Goal: Information Seeking & Learning: Learn about a topic

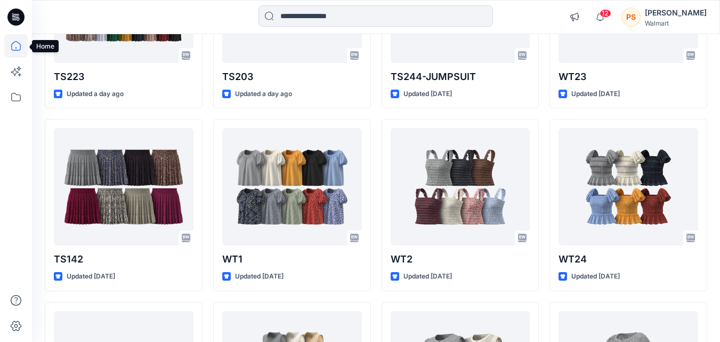
click at [13, 45] on icon at bounding box center [15, 45] width 23 height 23
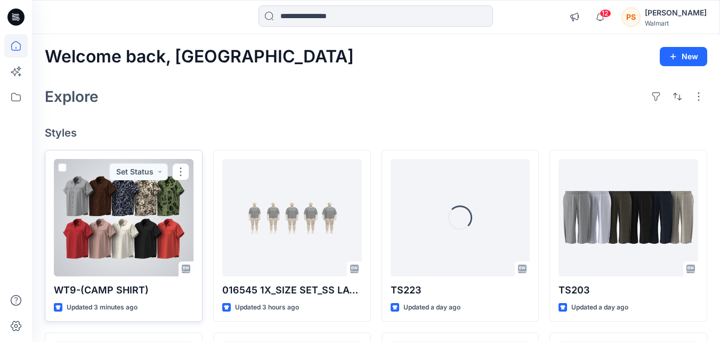
click at [118, 248] on div at bounding box center [124, 217] width 140 height 117
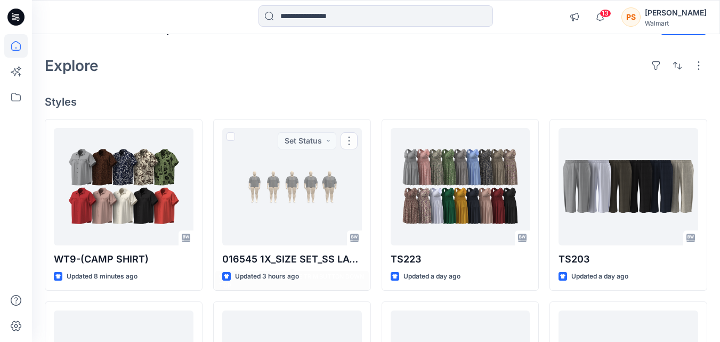
scroll to position [53, 0]
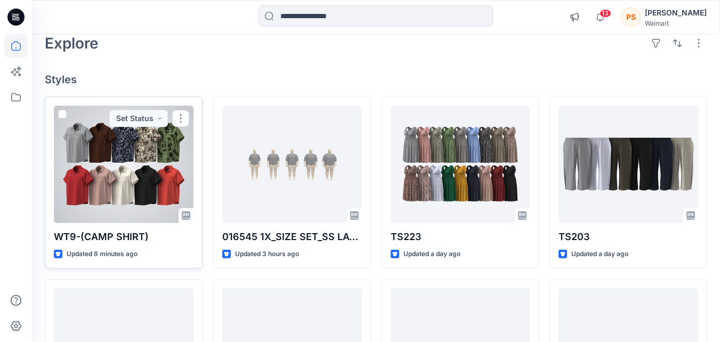
click at [140, 195] on div at bounding box center [124, 164] width 140 height 117
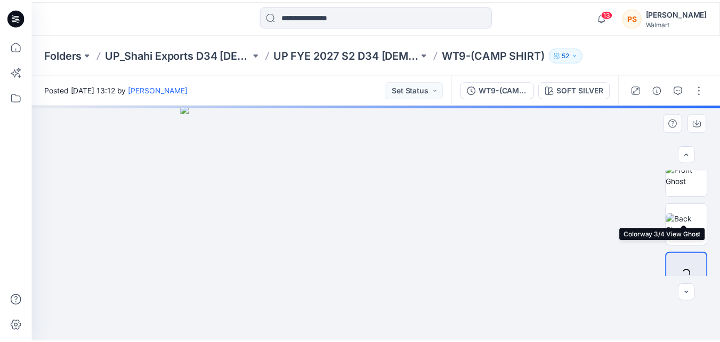
scroll to position [132, 0]
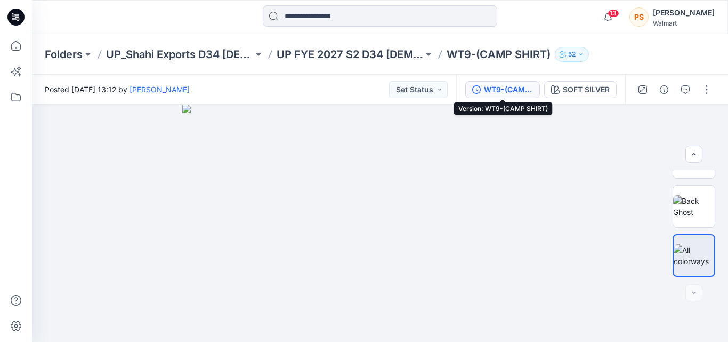
click at [501, 89] on div "WT9-(CAMP SHIRT)" at bounding box center [508, 90] width 49 height 12
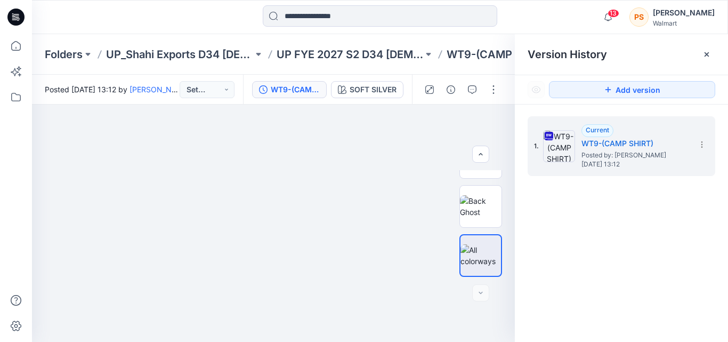
click at [697, 57] on div "Version History" at bounding box center [622, 54] width 188 height 15
click at [703, 54] on icon at bounding box center [707, 54] width 9 height 9
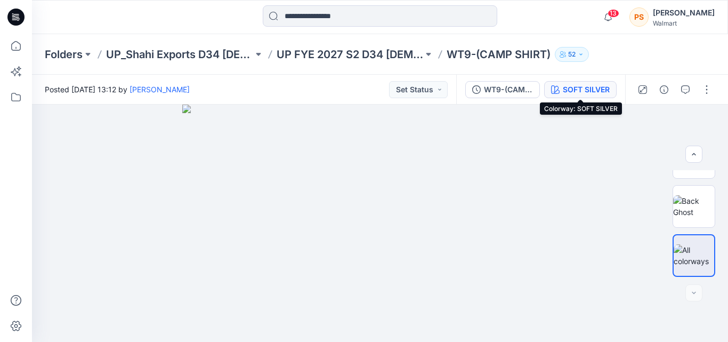
click at [565, 88] on div "SOFT SILVER" at bounding box center [586, 90] width 47 height 12
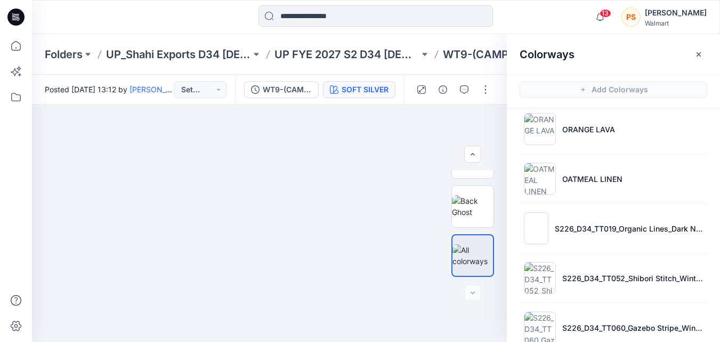
scroll to position [478, 0]
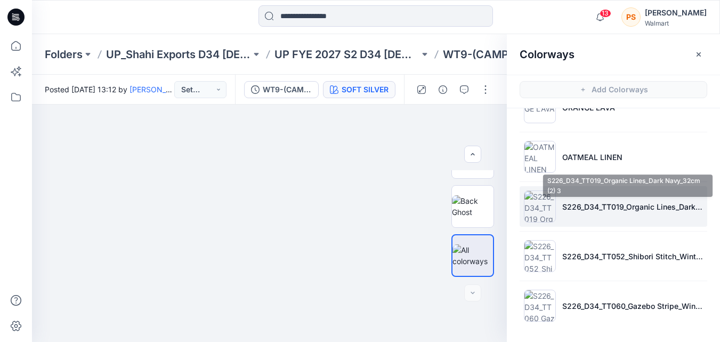
click at [589, 204] on p "S226_D34_TT019_Organic Lines_Dark Navy_32cm (2) 3" at bounding box center [633, 206] width 141 height 11
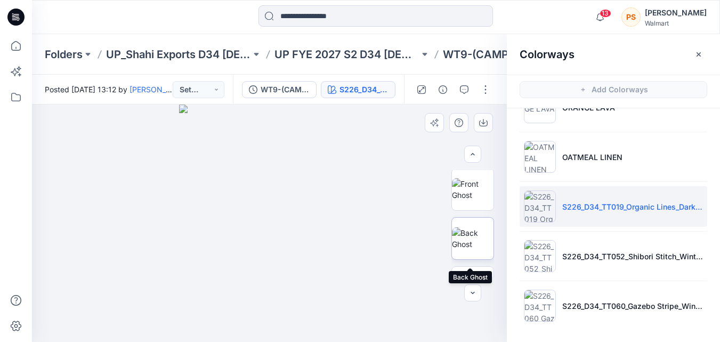
scroll to position [79, 0]
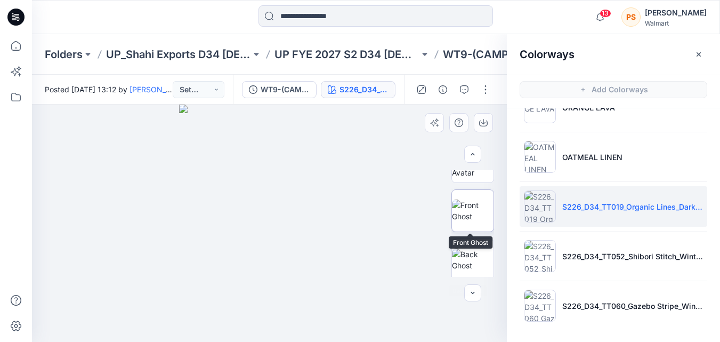
click at [473, 207] on img at bounding box center [473, 210] width 42 height 22
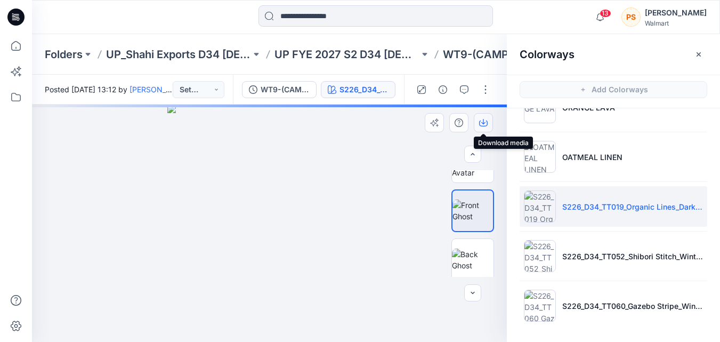
click at [486, 125] on icon "button" at bounding box center [483, 122] width 9 height 9
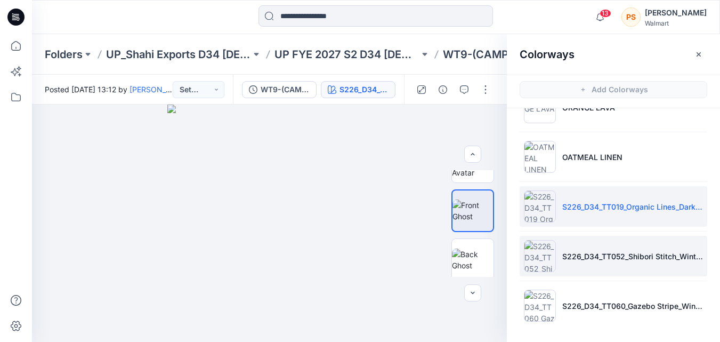
click at [617, 262] on li "S226_D34_TT052_Shibori Stitch_Winter White_32cm" at bounding box center [614, 256] width 188 height 41
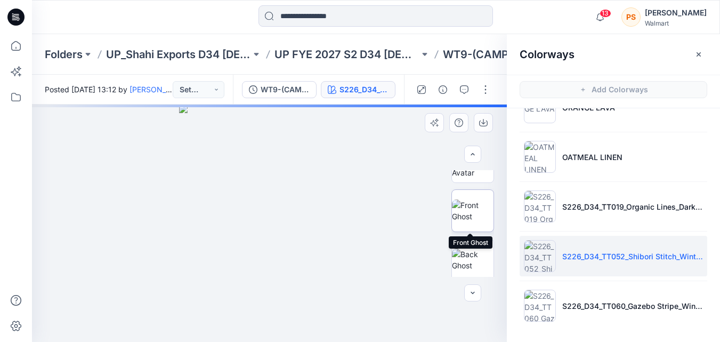
click at [475, 222] on img at bounding box center [473, 210] width 42 height 22
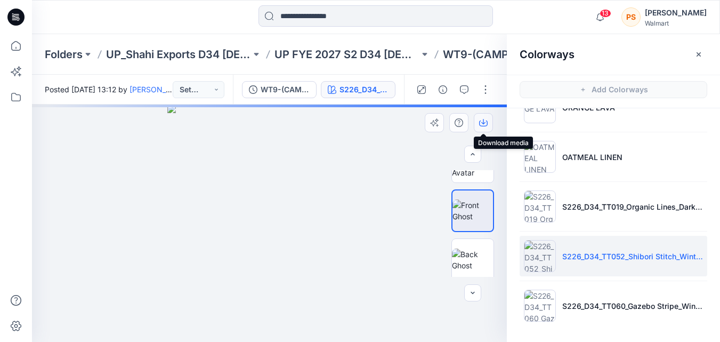
click at [482, 122] on icon "button" at bounding box center [483, 122] width 9 height 9
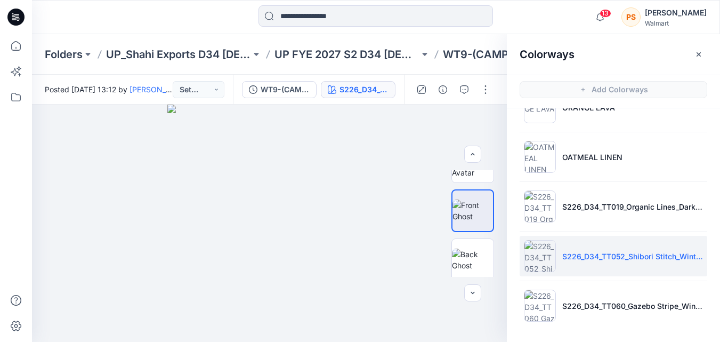
scroll to position [3, 0]
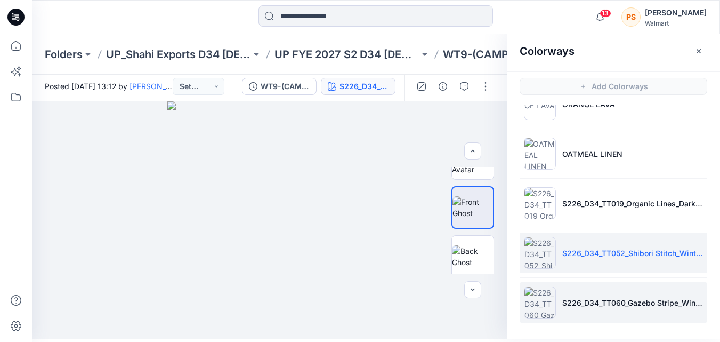
click at [589, 286] on li "S226_D34_TT060_Gazebo Stripe_Winter White_7.11cm" at bounding box center [614, 302] width 188 height 41
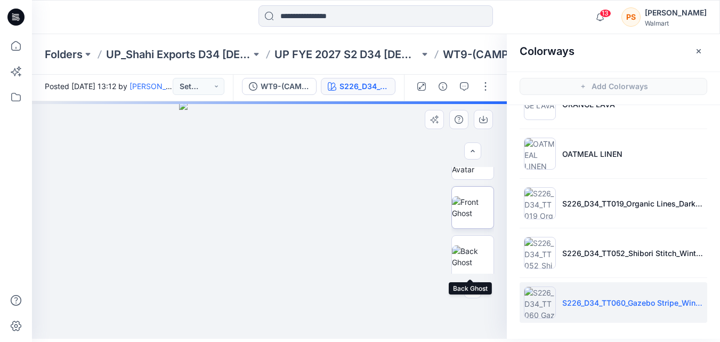
click at [471, 219] on img at bounding box center [473, 207] width 42 height 22
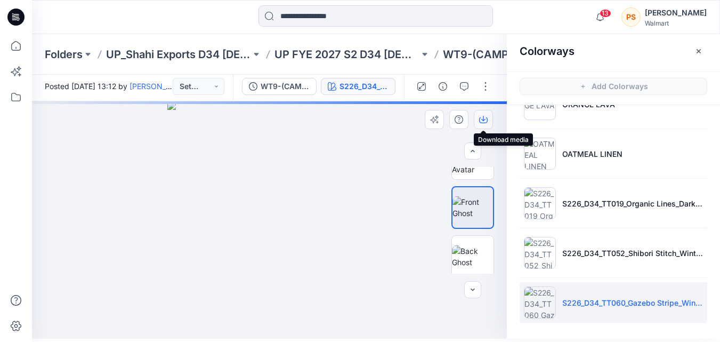
click at [485, 119] on icon "button" at bounding box center [483, 118] width 4 height 5
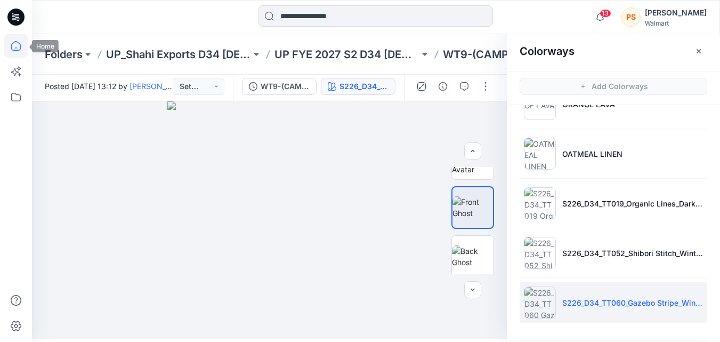
click at [18, 41] on icon at bounding box center [15, 45] width 23 height 23
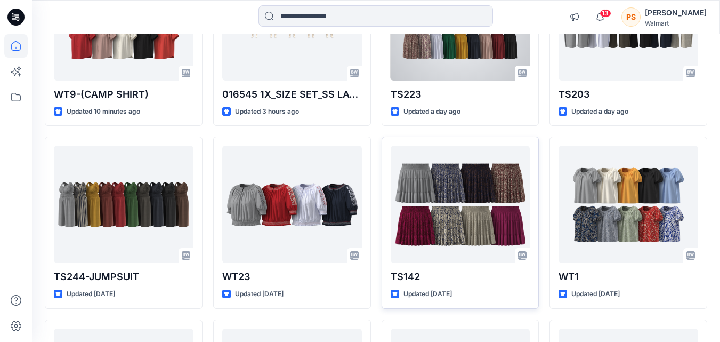
scroll to position [216, 0]
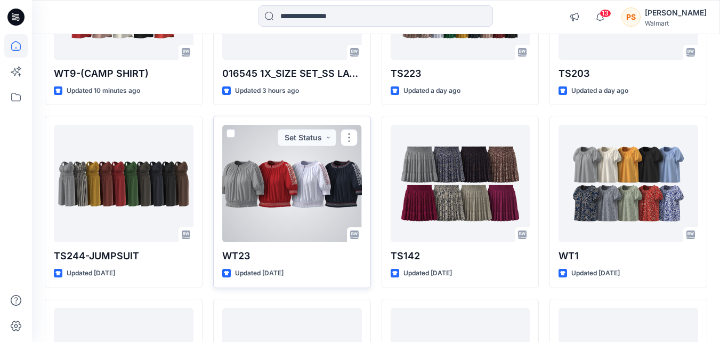
click at [339, 182] on div at bounding box center [292, 183] width 140 height 117
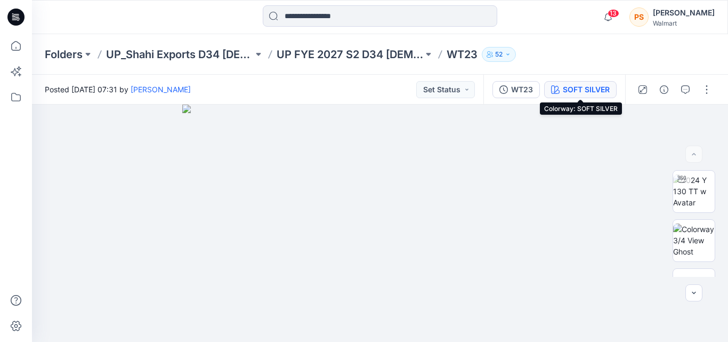
click at [568, 91] on div "SOFT SILVER" at bounding box center [586, 90] width 47 height 12
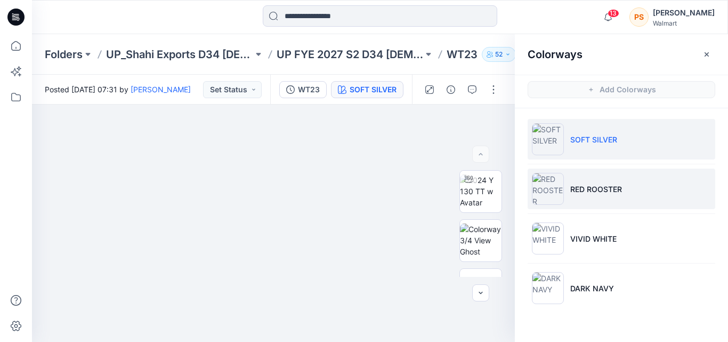
click at [608, 195] on li "RED ROOSTER" at bounding box center [622, 188] width 188 height 41
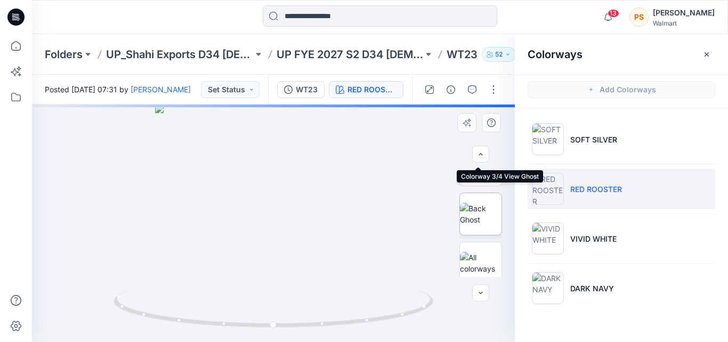
scroll to position [132, 0]
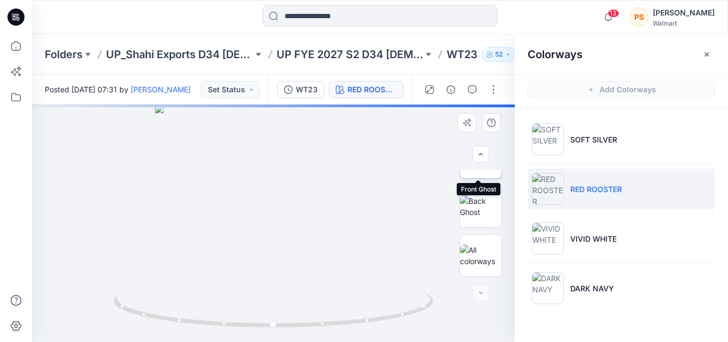
click at [481, 168] on img at bounding box center [481, 157] width 42 height 22
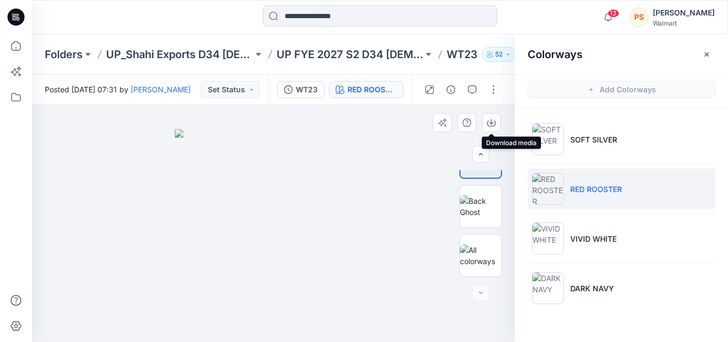
drag, startPoint x: 490, startPoint y: 123, endPoint x: 502, endPoint y: 127, distance: 13.2
click at [490, 123] on icon "button" at bounding box center [491, 121] width 4 height 5
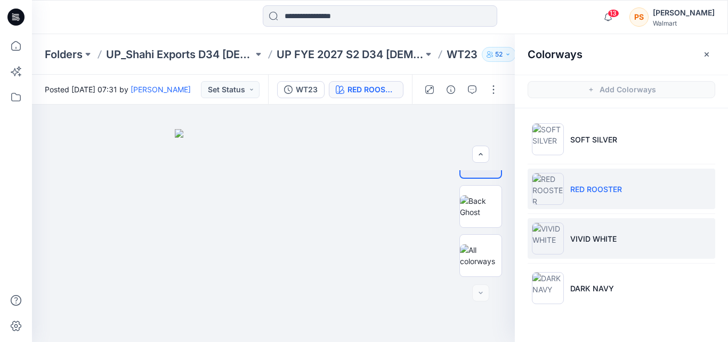
click at [634, 242] on li "VIVID WHITE" at bounding box center [622, 238] width 188 height 41
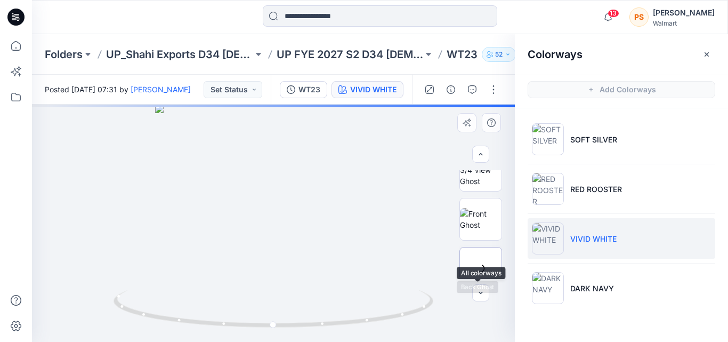
scroll to position [0, 0]
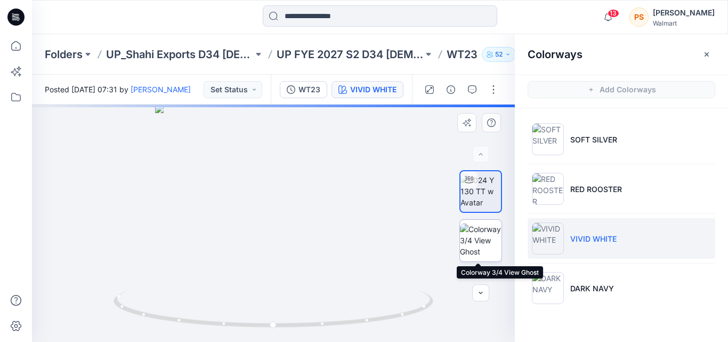
click at [478, 248] on img at bounding box center [481, 240] width 42 height 34
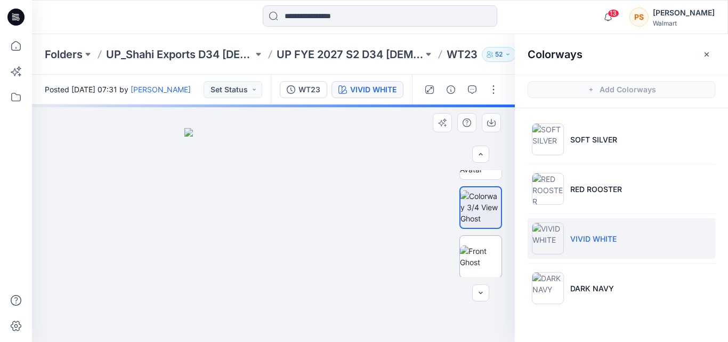
scroll to position [53, 0]
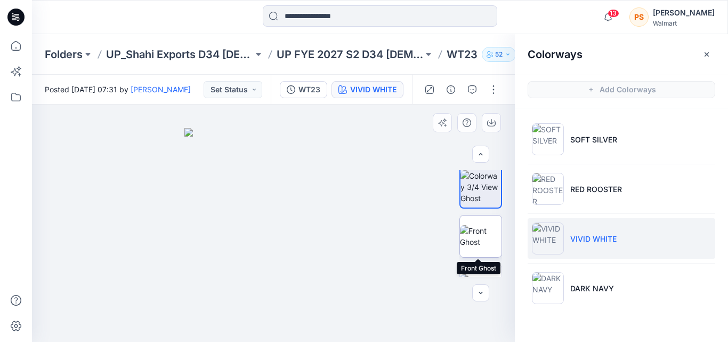
click at [483, 235] on img at bounding box center [481, 236] width 42 height 22
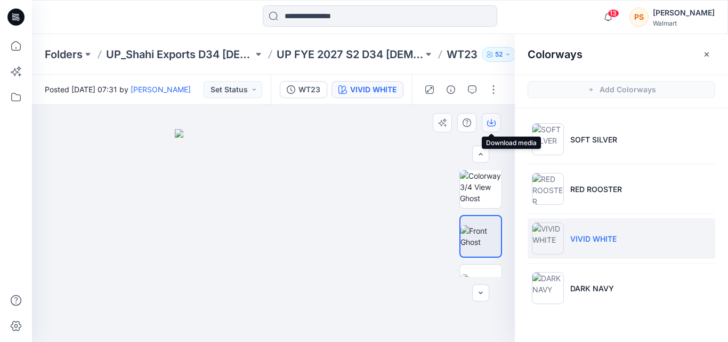
click at [492, 126] on icon "button" at bounding box center [491, 123] width 9 height 6
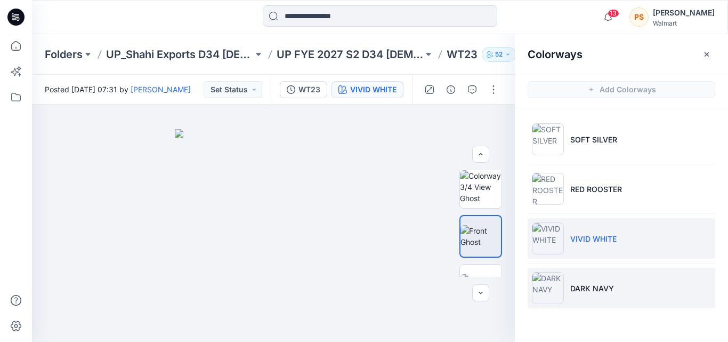
click at [601, 287] on p "DARK NAVY" at bounding box center [592, 288] width 44 height 11
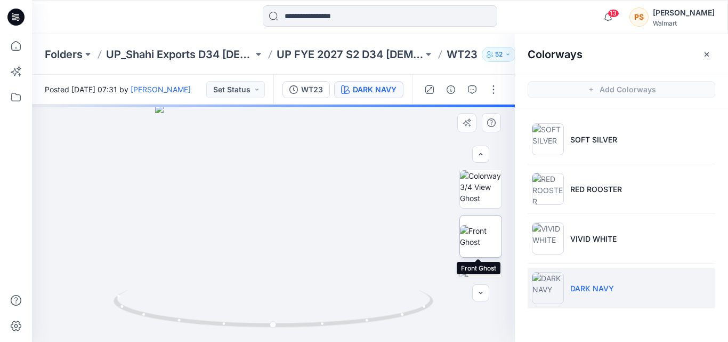
click at [492, 226] on img at bounding box center [481, 236] width 42 height 22
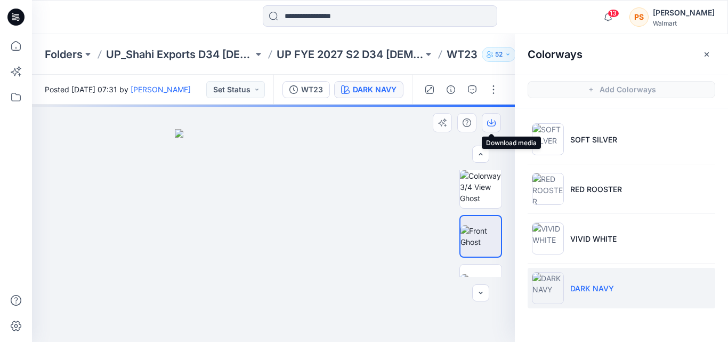
click at [489, 125] on icon "button" at bounding box center [491, 122] width 9 height 9
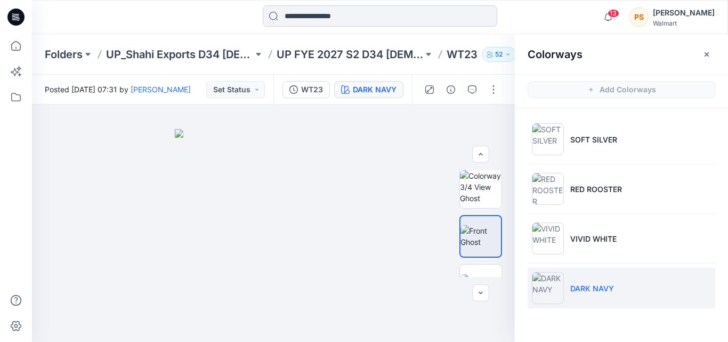
click at [325, 22] on input at bounding box center [380, 15] width 235 height 21
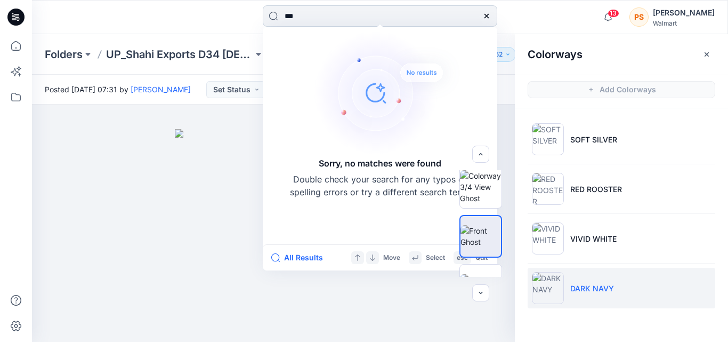
drag, startPoint x: 289, startPoint y: 15, endPoint x: 308, endPoint y: 14, distance: 19.2
click at [308, 14] on input "***" at bounding box center [380, 15] width 235 height 21
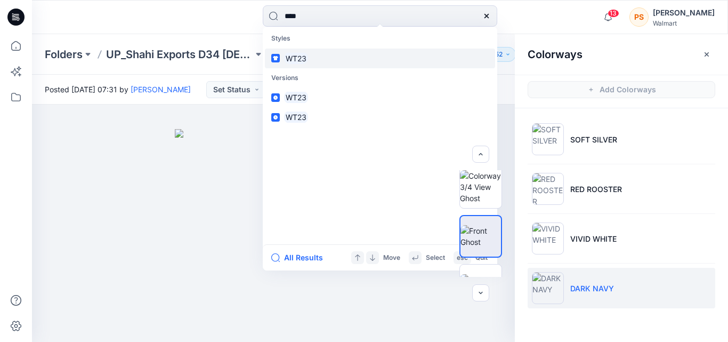
type input "****"
click at [338, 54] on link "WT23" at bounding box center [380, 59] width 230 height 20
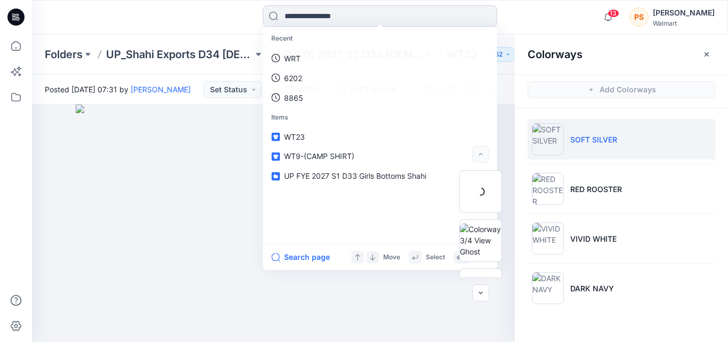
click at [362, 15] on input at bounding box center [380, 15] width 235 height 21
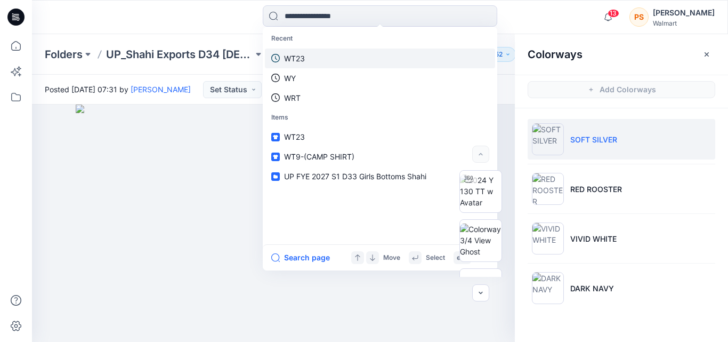
click at [363, 49] on link "WT23" at bounding box center [380, 59] width 230 height 20
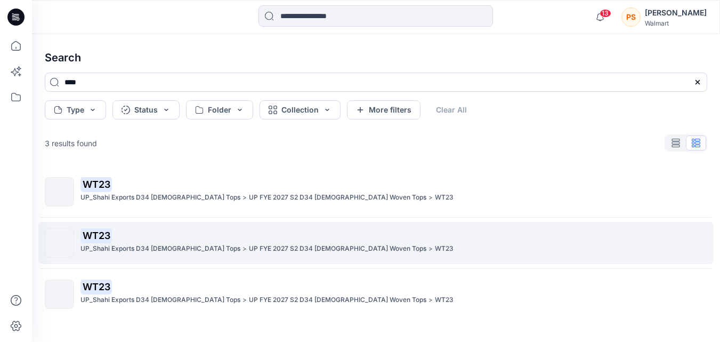
click at [214, 256] on div "WT23 UP_Shahi Exports D34 Ladies Tops > UP FYE 2027 S2 D34 Ladies Woven Tops > …" at bounding box center [394, 242] width 626 height 29
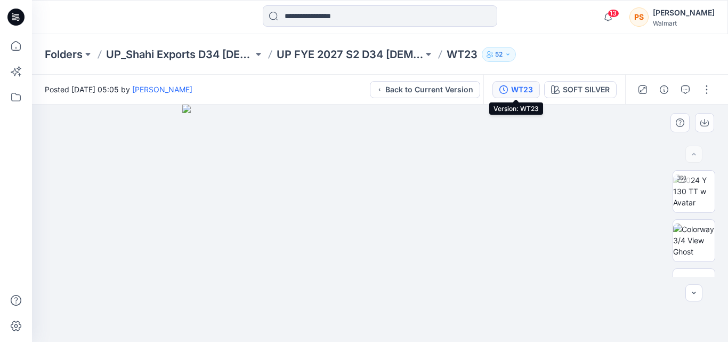
click at [504, 92] on icon "button" at bounding box center [504, 89] width 9 height 9
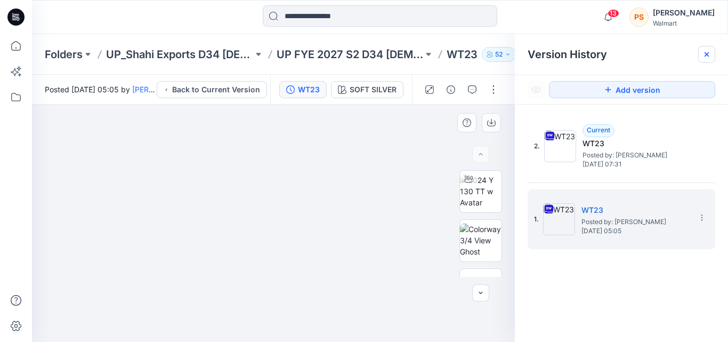
click at [704, 57] on icon at bounding box center [707, 54] width 9 height 9
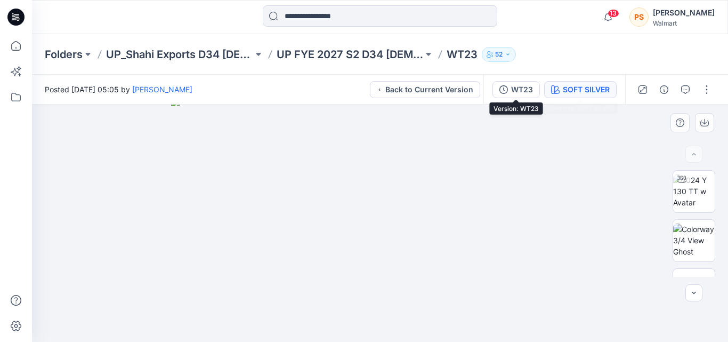
click at [567, 91] on div "SOFT SILVER" at bounding box center [586, 90] width 47 height 12
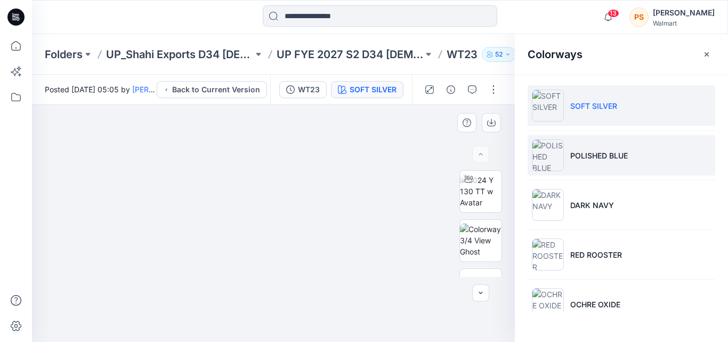
click at [568, 147] on li "POLISHED BLUE" at bounding box center [622, 155] width 188 height 41
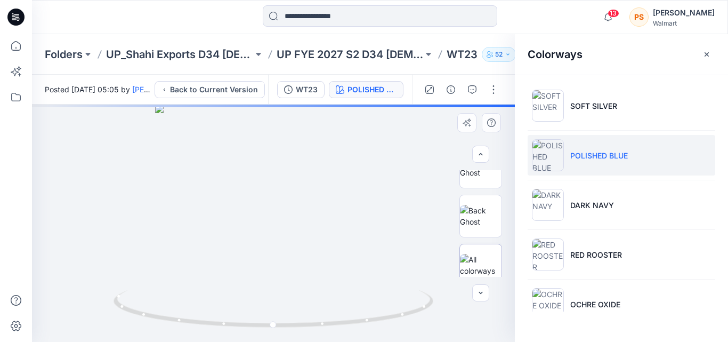
scroll to position [132, 0]
click at [480, 168] on img at bounding box center [481, 157] width 42 height 22
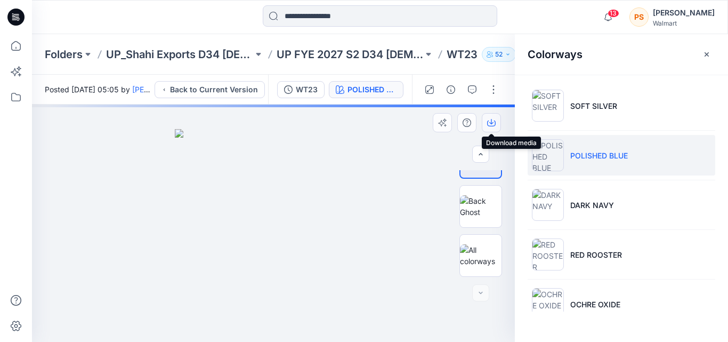
click at [492, 123] on icon "button" at bounding box center [491, 121] width 4 height 5
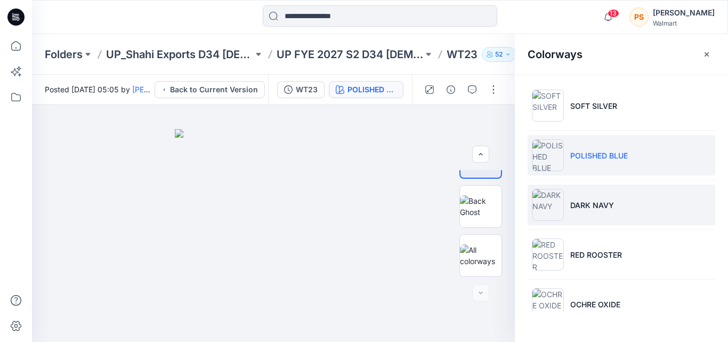
click at [602, 203] on p "DARK NAVY" at bounding box center [592, 204] width 44 height 11
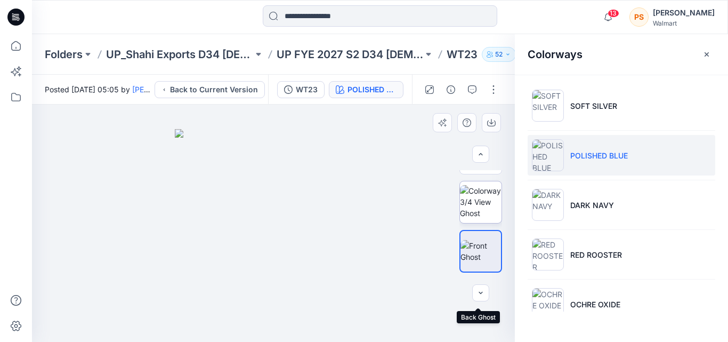
scroll to position [26, 0]
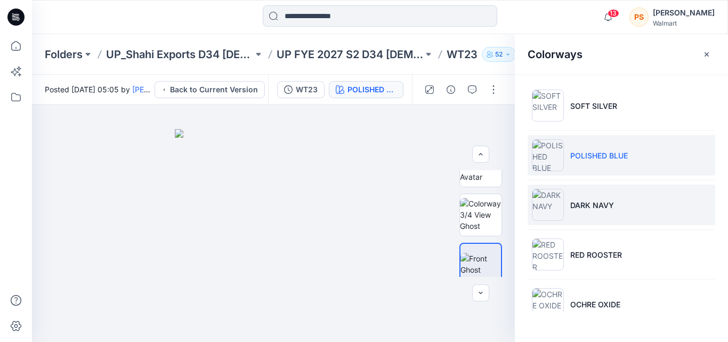
click at [681, 206] on li "DARK NAVY" at bounding box center [622, 204] width 188 height 41
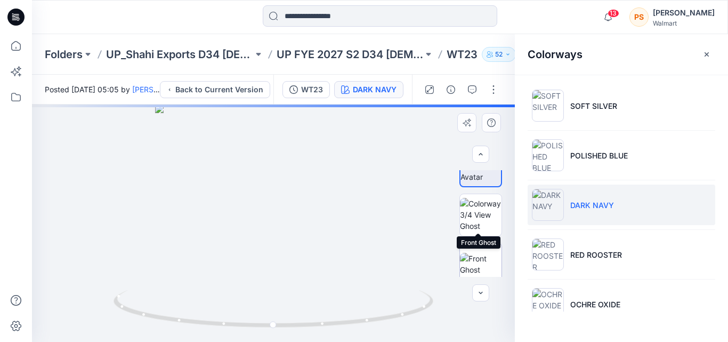
scroll to position [79, 0]
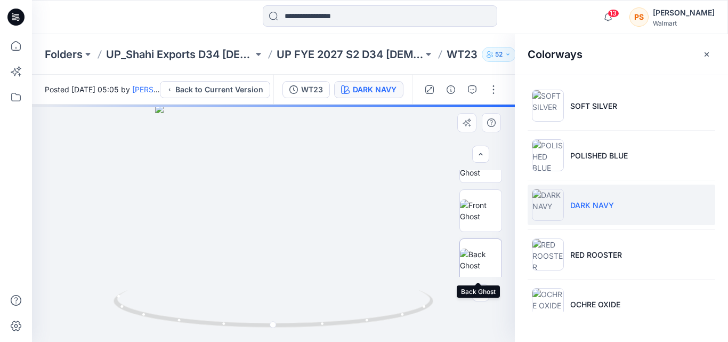
click at [481, 248] on img at bounding box center [481, 259] width 42 height 22
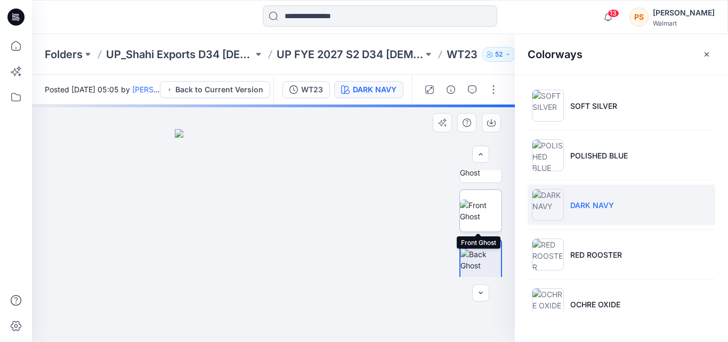
click at [487, 199] on img at bounding box center [481, 210] width 42 height 22
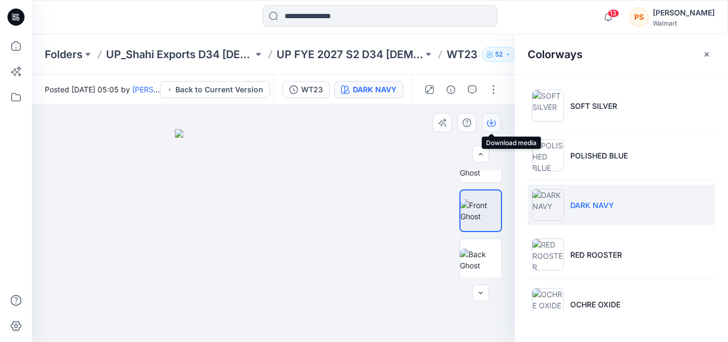
click at [493, 124] on icon "button" at bounding box center [491, 122] width 9 height 9
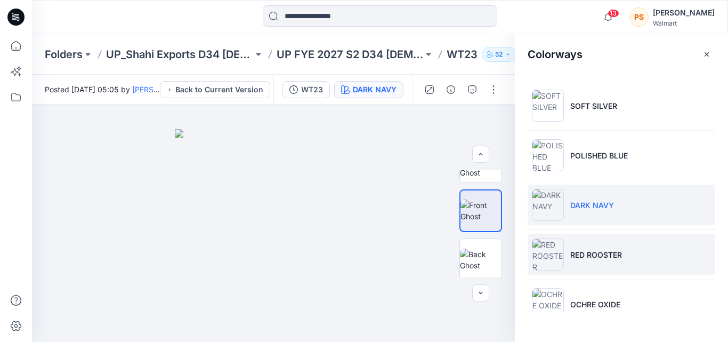
click at [593, 254] on p "RED ROOSTER" at bounding box center [596, 254] width 52 height 11
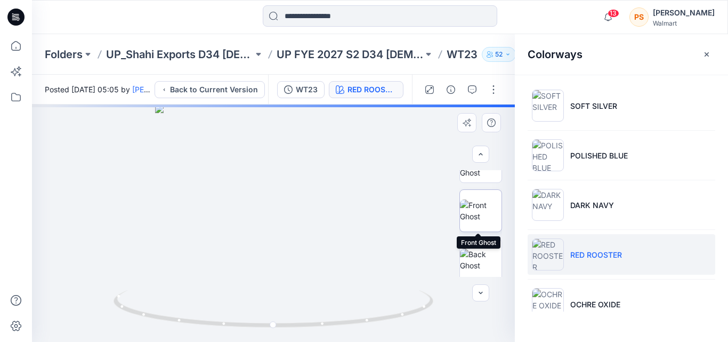
click at [486, 212] on img at bounding box center [481, 210] width 42 height 22
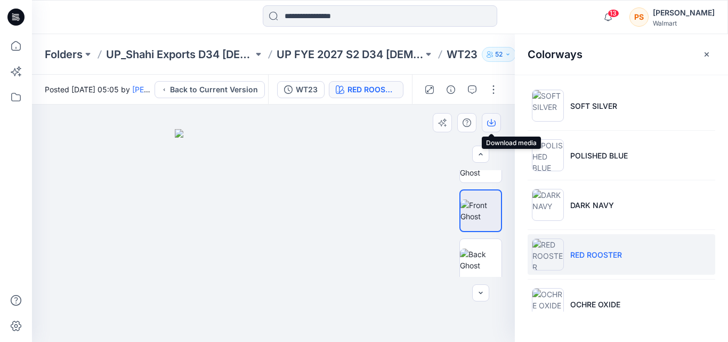
click at [489, 125] on icon "button" at bounding box center [491, 122] width 9 height 9
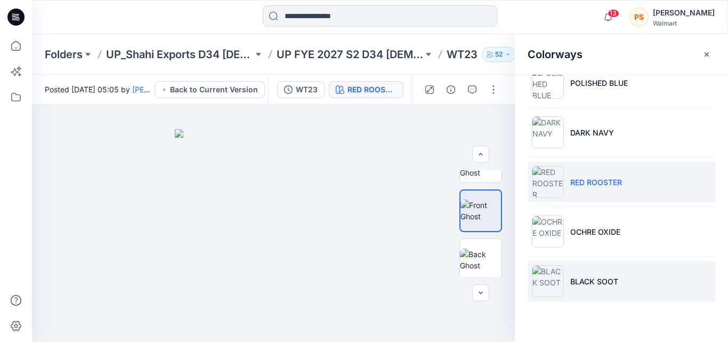
scroll to position [82, 0]
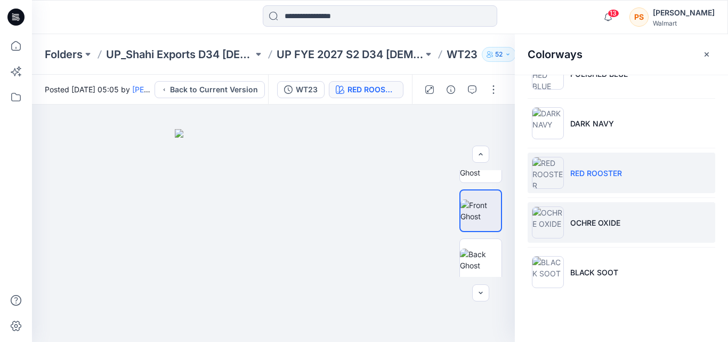
click at [561, 229] on img at bounding box center [548, 222] width 32 height 32
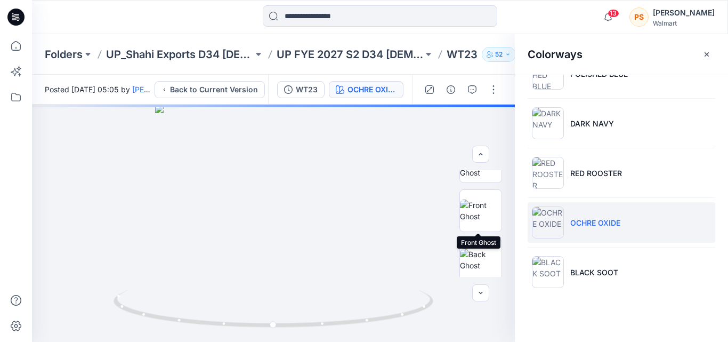
click at [484, 209] on img at bounding box center [481, 210] width 42 height 22
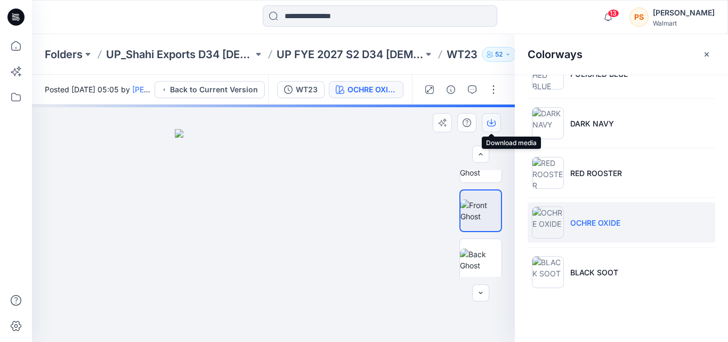
click at [491, 121] on icon "button" at bounding box center [491, 122] width 9 height 9
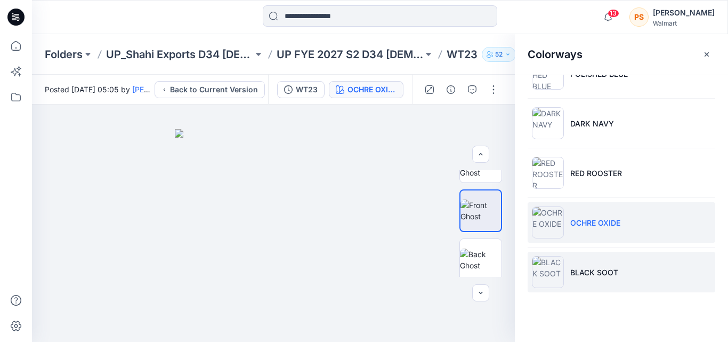
click at [570, 270] on p "BLACK SOOT" at bounding box center [594, 272] width 48 height 11
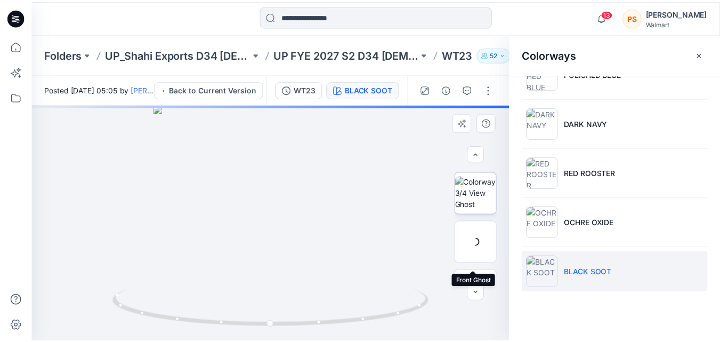
scroll to position [26, 0]
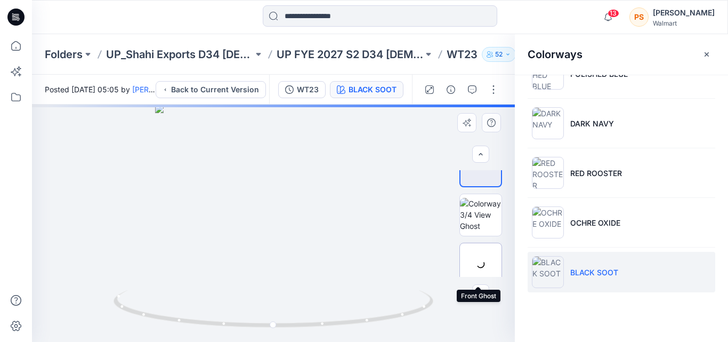
click at [483, 268] on div at bounding box center [481, 264] width 43 height 43
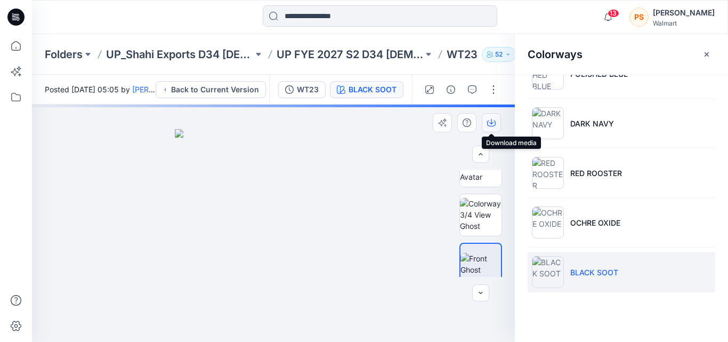
click at [491, 120] on icon "button" at bounding box center [491, 122] width 9 height 9
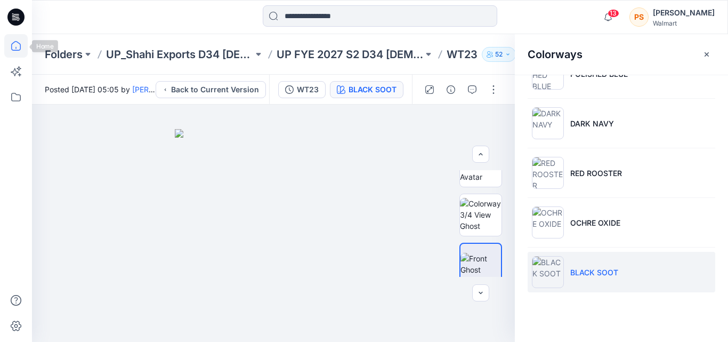
click at [20, 46] on icon at bounding box center [16, 46] width 10 height 10
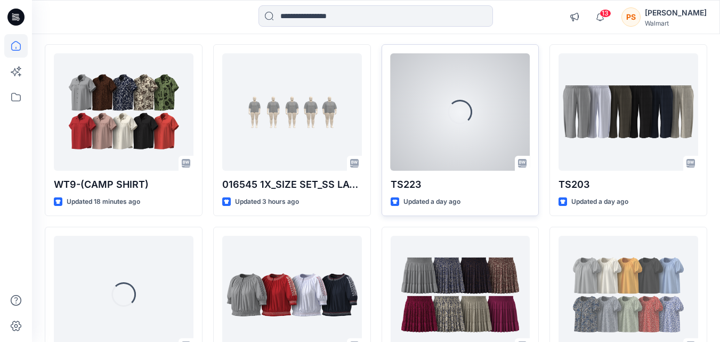
scroll to position [107, 0]
